Goal: Task Accomplishment & Management: Manage account settings

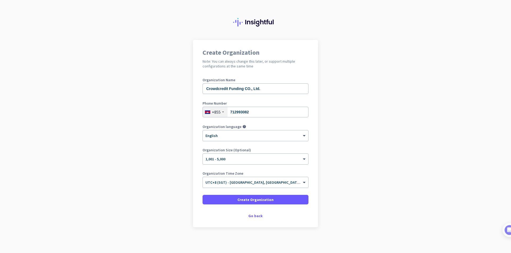
scroll to position [4, 0]
click at [270, 200] on span at bounding box center [255, 199] width 106 height 13
click at [280, 200] on span at bounding box center [255, 199] width 106 height 13
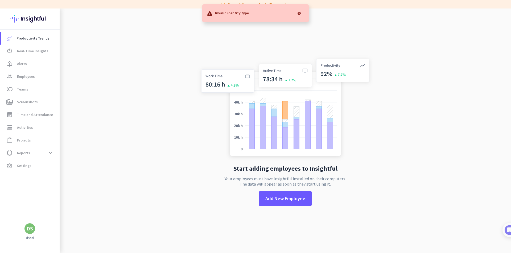
click at [148, 38] on app-no-employees "Start adding employees to Insightful Your employees must have Insightful instal…" at bounding box center [285, 135] width 451 height 253
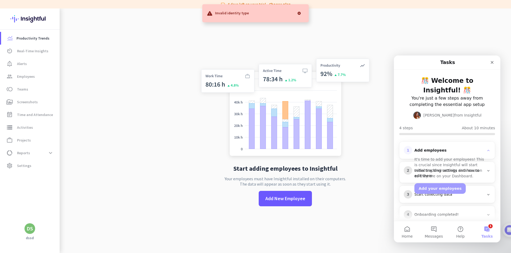
click at [298, 13] on div at bounding box center [299, 13] width 11 height 11
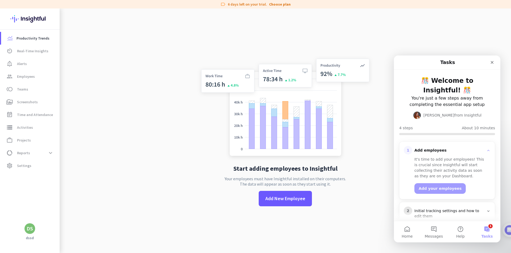
scroll to position [51, 0]
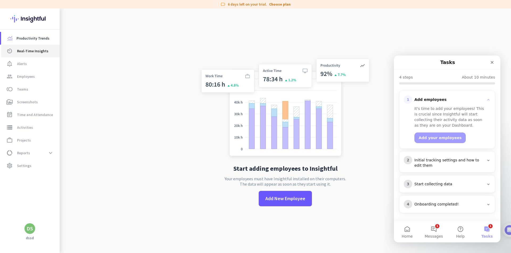
click at [28, 50] on span "Real-Time Insights" at bounding box center [32, 51] width 31 height 6
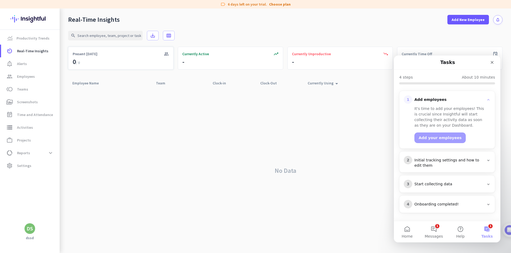
click at [101, 59] on div "group Present [DATE] 0 / 0" at bounding box center [120, 58] width 105 height 23
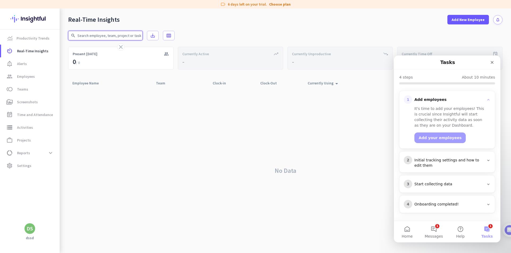
click at [106, 35] on input "text" at bounding box center [105, 36] width 74 height 10
click at [144, 12] on div "Real-Time Insights Add New Employee notifications" at bounding box center [285, 17] width 451 height 16
click at [36, 60] on link "notification_important Alerts" at bounding box center [30, 63] width 59 height 13
click at [20, 76] on span "Employees" at bounding box center [26, 76] width 18 height 6
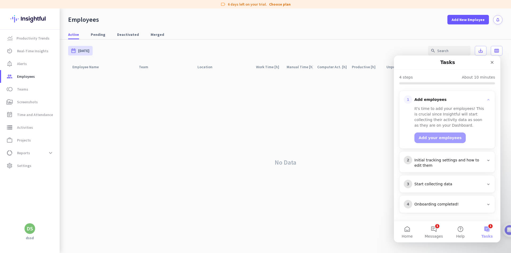
click at [115, 68] on div "Employee Name arrow_drop_up" at bounding box center [101, 67] width 66 height 10
click at [102, 32] on span "Pending" at bounding box center [98, 34] width 15 height 5
click at [155, 35] on span "Merged" at bounding box center [158, 34] width 14 height 5
click at [493, 63] on icon "Close" at bounding box center [492, 62] width 4 height 4
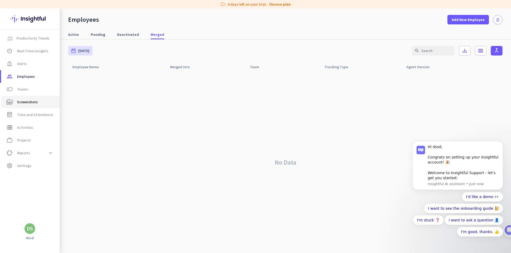
click at [26, 102] on span "Screenshots" at bounding box center [27, 102] width 21 height 6
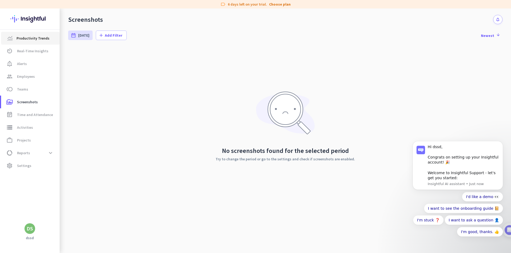
click at [40, 37] on span "Productivity Trends" at bounding box center [32, 38] width 33 height 6
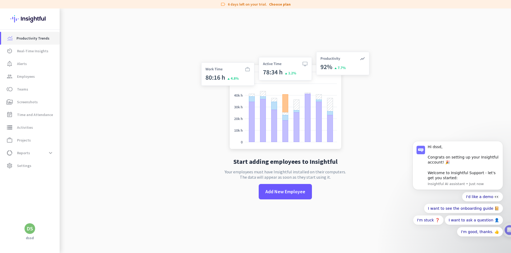
scroll to position [9, 0]
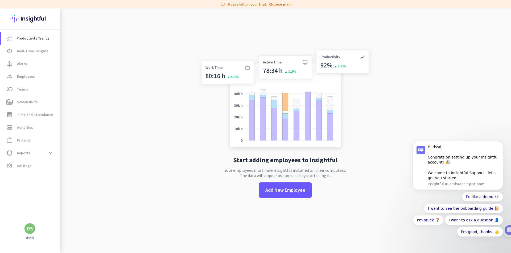
click at [30, 231] on div "DS" at bounding box center [30, 228] width 6 height 5
click at [19, 198] on div at bounding box center [255, 126] width 511 height 253
click at [50, 153] on span at bounding box center [51, 153] width 10 height 10
click at [27, 144] on link "work_outline Projects" at bounding box center [30, 140] width 59 height 13
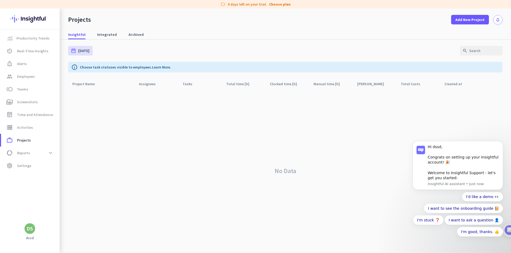
drag, startPoint x: 198, startPoint y: 90, endPoint x: 195, endPoint y: 89, distance: 3.6
click at [198, 90] on div "No Data" at bounding box center [285, 171] width 434 height 164
drag, startPoint x: 151, startPoint y: 79, endPoint x: 134, endPoint y: 76, distance: 17.7
click at [151, 79] on div "Assignees arrow_drop_up" at bounding box center [157, 84] width 44 height 10
click at [105, 37] on span "Integrated" at bounding box center [107, 34] width 20 height 5
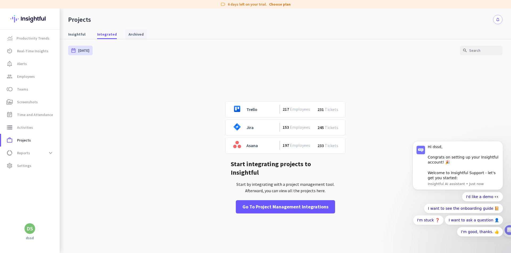
click at [132, 34] on span "Archived" at bounding box center [135, 34] width 15 height 5
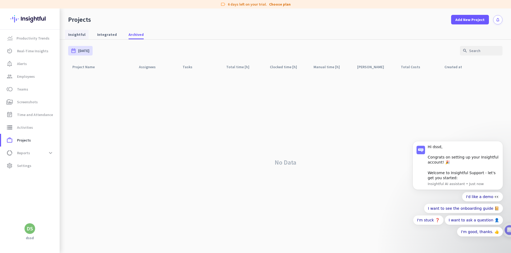
click at [81, 33] on span "Insightful" at bounding box center [76, 34] width 17 height 5
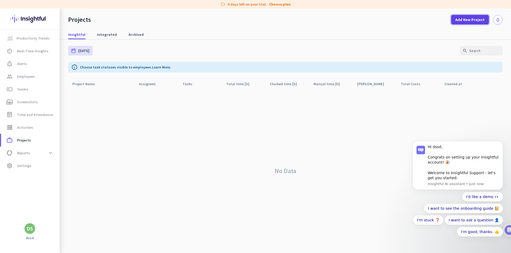
click at [459, 20] on span "Add New Project" at bounding box center [469, 19] width 29 height 5
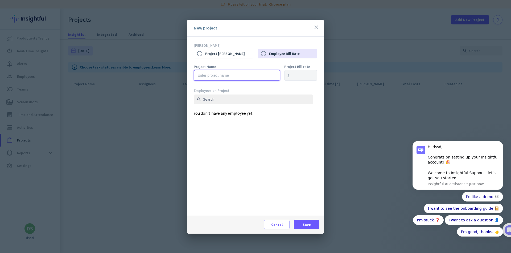
click at [226, 76] on input "text" at bounding box center [237, 75] width 86 height 11
click at [245, 64] on div "Bill Rate Project Bill Rate Employee [PERSON_NAME]" at bounding box center [255, 54] width 123 height 22
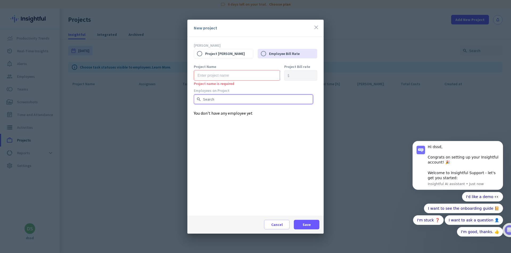
click at [265, 98] on input "text" at bounding box center [253, 100] width 119 height 10
click at [231, 118] on div "Employees on Project search You don't have any employee yet" at bounding box center [255, 152] width 123 height 128
click at [204, 56] on input "Project [PERSON_NAME]" at bounding box center [199, 53] width 11 height 11
radio input "true"
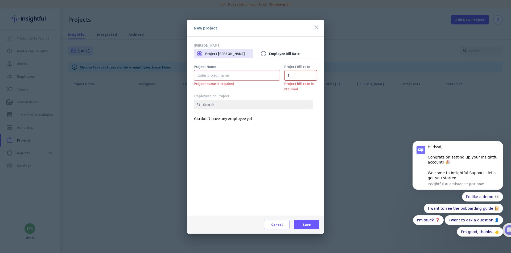
click at [318, 25] on icon "close" at bounding box center [316, 27] width 6 height 6
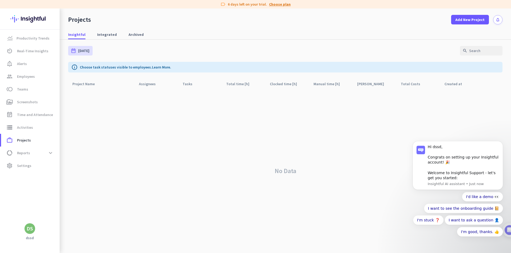
click at [275, 5] on link "Choose plan" at bounding box center [280, 4] width 22 height 5
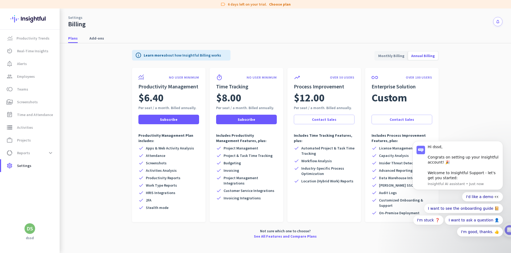
click at [500, 23] on icon "notifications" at bounding box center [497, 21] width 5 height 5
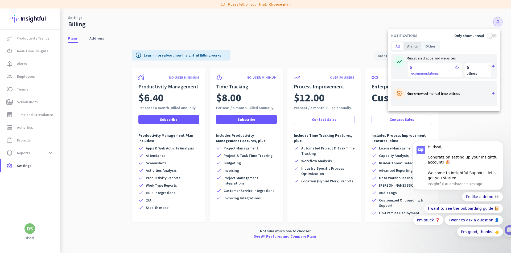
click at [411, 44] on div "Alerts" at bounding box center [412, 46] width 17 height 9
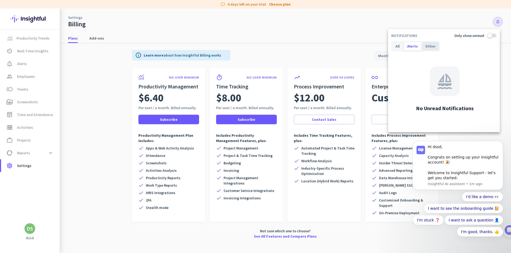
click at [434, 45] on div "Other" at bounding box center [430, 46] width 17 height 9
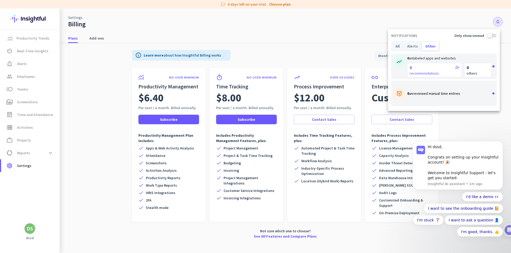
click at [421, 22] on div at bounding box center [255, 126] width 511 height 253
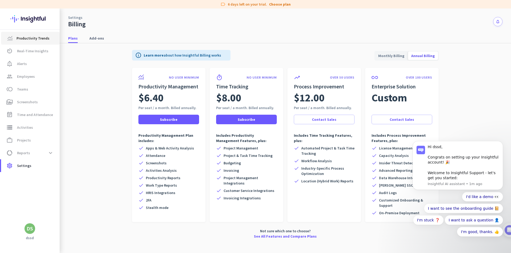
click at [15, 39] on span "Productivity Trends" at bounding box center [30, 38] width 50 height 6
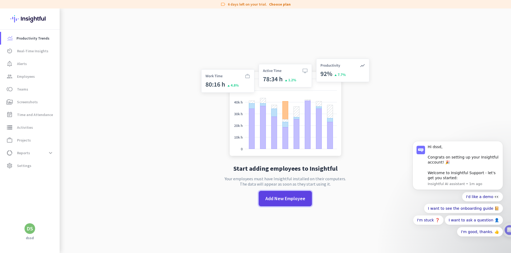
click at [289, 199] on span "Add New Employee" at bounding box center [285, 198] width 40 height 7
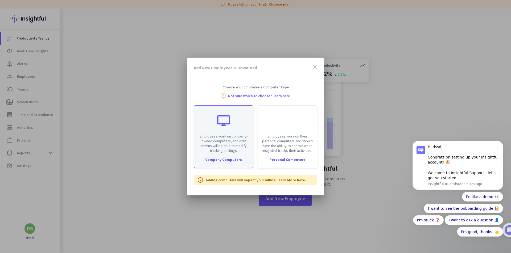
click at [231, 139] on p "Employees work on company-owned computers, and only admins will be able to modi…" at bounding box center [223, 143] width 52 height 19
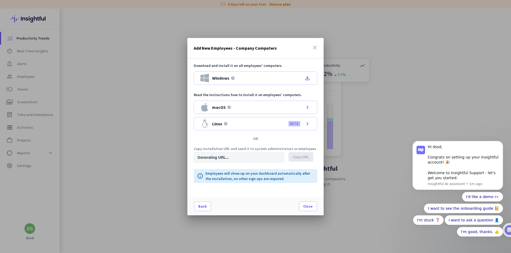
type input "[URL][DOMAIN_NAME]"
click at [317, 46] on icon "close" at bounding box center [314, 47] width 6 height 6
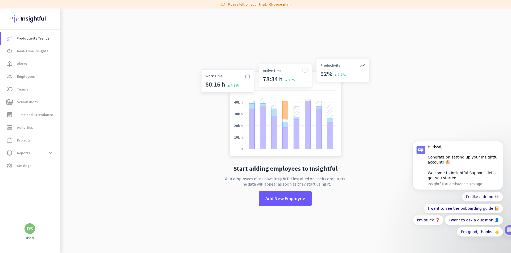
click at [107, 70] on app-no-employees "Start adding employees to Insightful Your employees must have Insightful instal…" at bounding box center [285, 135] width 451 height 253
click at [32, 20] on img at bounding box center [29, 19] width 39 height 21
click at [32, 233] on div "DS" at bounding box center [29, 229] width 11 height 11
click at [51, 218] on span "Sign out" at bounding box center [58, 219] width 32 height 5
